Goal: Check status

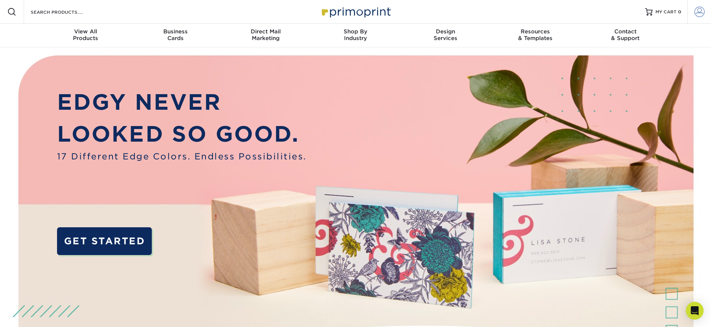
click at [697, 11] on span at bounding box center [699, 12] width 10 height 10
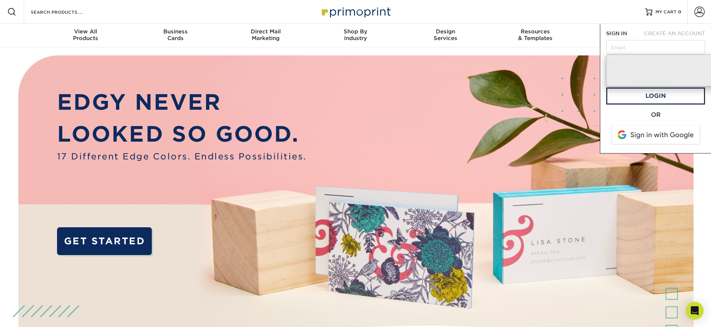
click at [648, 131] on span at bounding box center [656, 134] width 94 height 19
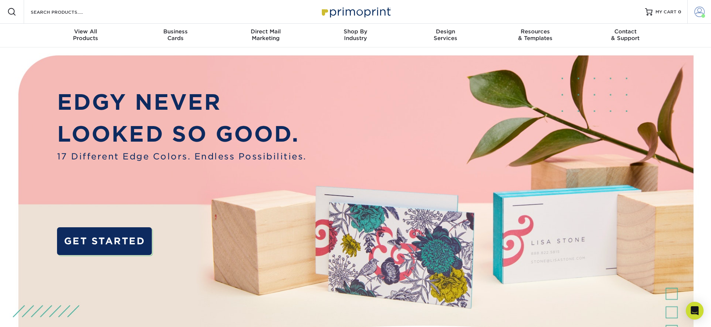
click at [695, 10] on span at bounding box center [699, 12] width 10 height 10
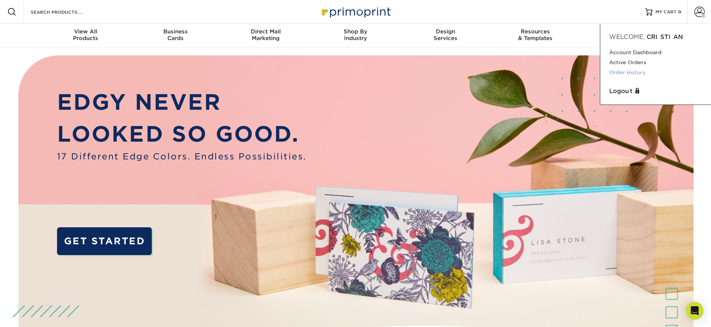
click at [628, 72] on link "Order History" at bounding box center [655, 72] width 93 height 10
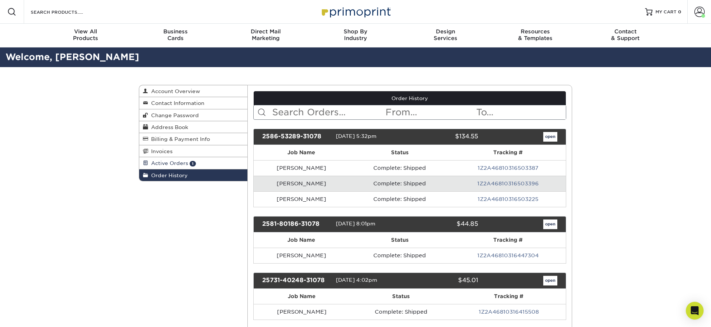
click at [197, 166] on link "Active Orders 1" at bounding box center [193, 163] width 108 height 12
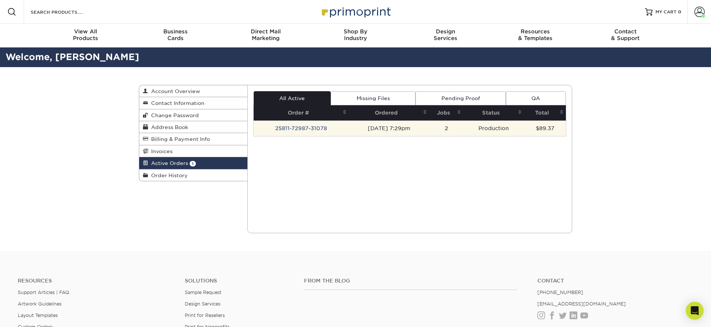
click at [340, 127] on td "25811-72987-31078" at bounding box center [302, 128] width 96 height 16
